Goal: Go to known website: Access a specific website the user already knows

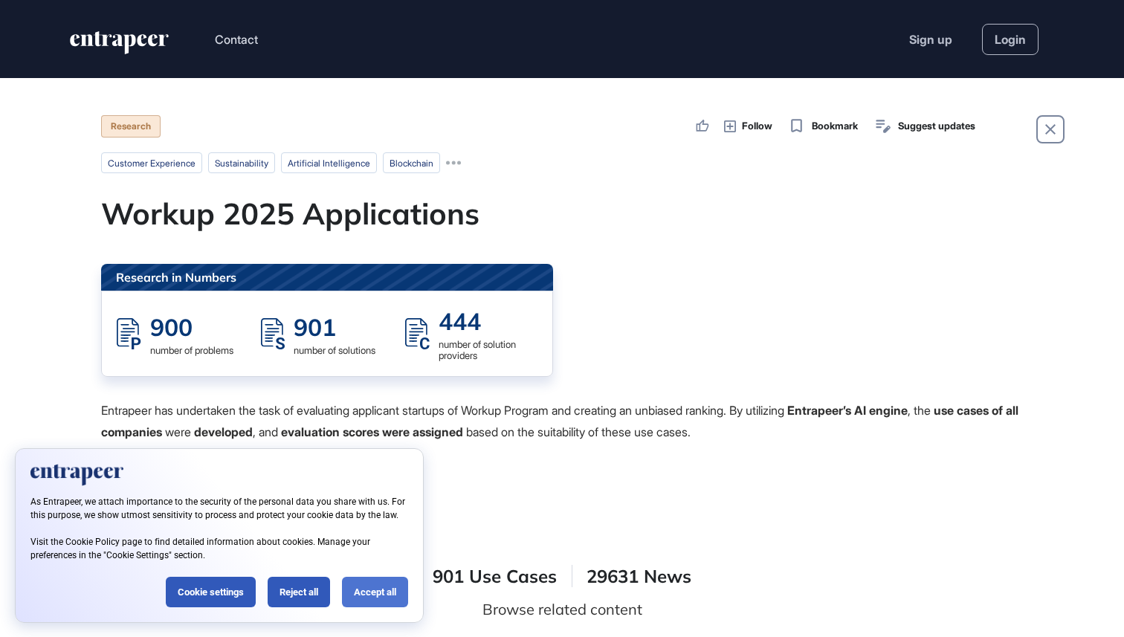
click at [356, 585] on div "Accept all" at bounding box center [375, 592] width 66 height 30
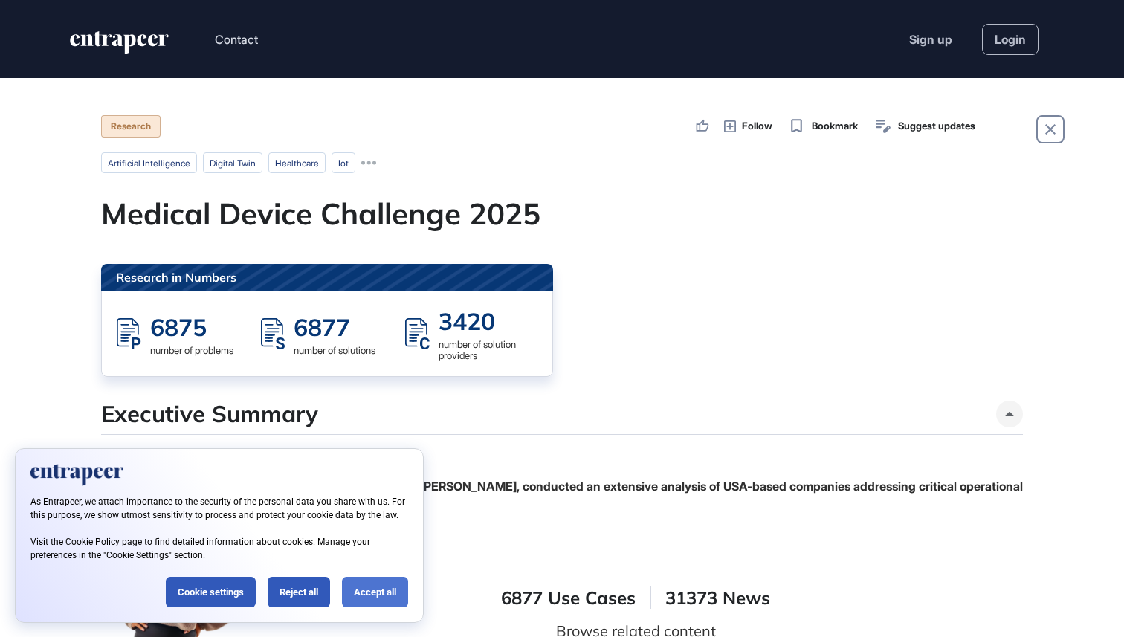
click at [386, 589] on div "Accept all" at bounding box center [375, 592] width 66 height 30
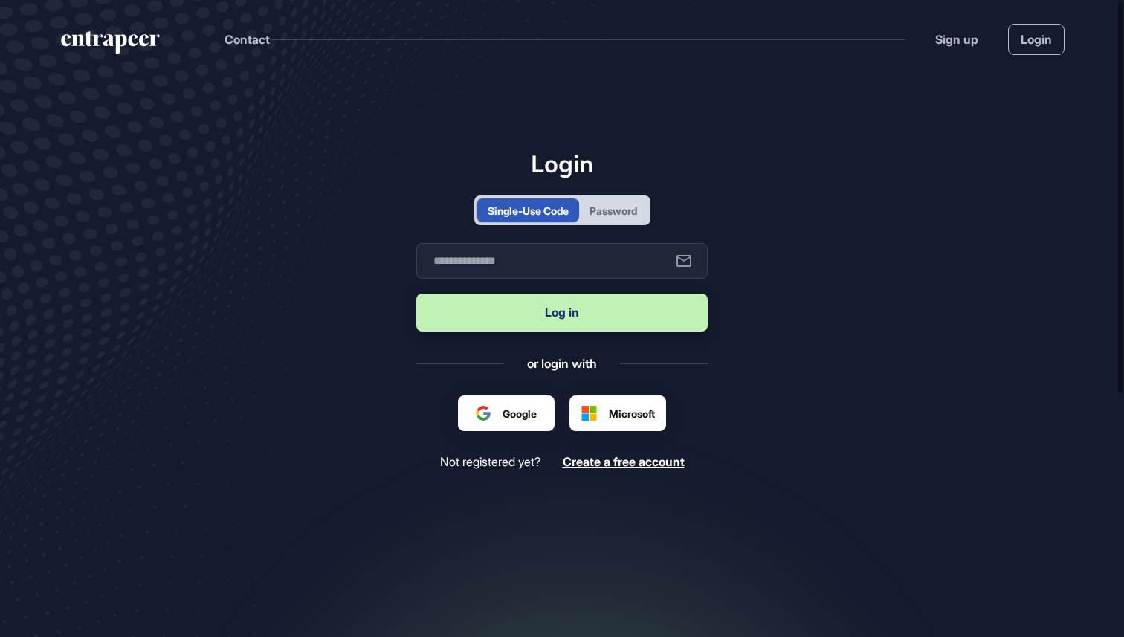
click at [611, 216] on div "Password" at bounding box center [613, 211] width 48 height 16
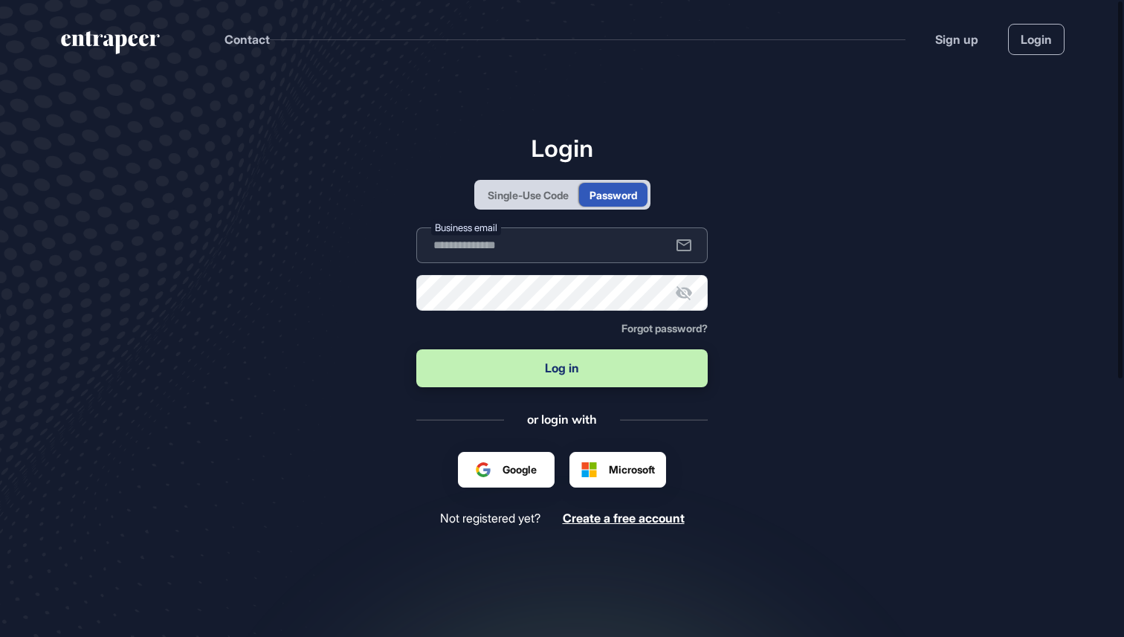
click at [586, 248] on input "text" at bounding box center [561, 245] width 291 height 36
type input "**********"
click at [562, 379] on button "Log in" at bounding box center [561, 368] width 291 height 38
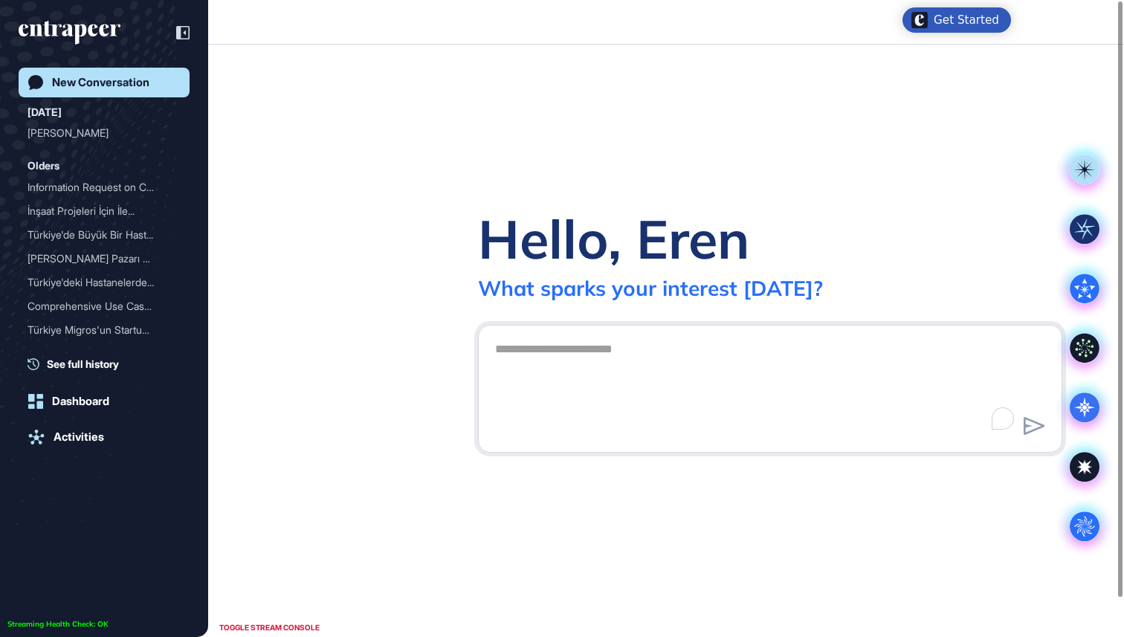
scroll to position [1, 1]
